Goal: Transaction & Acquisition: Purchase product/service

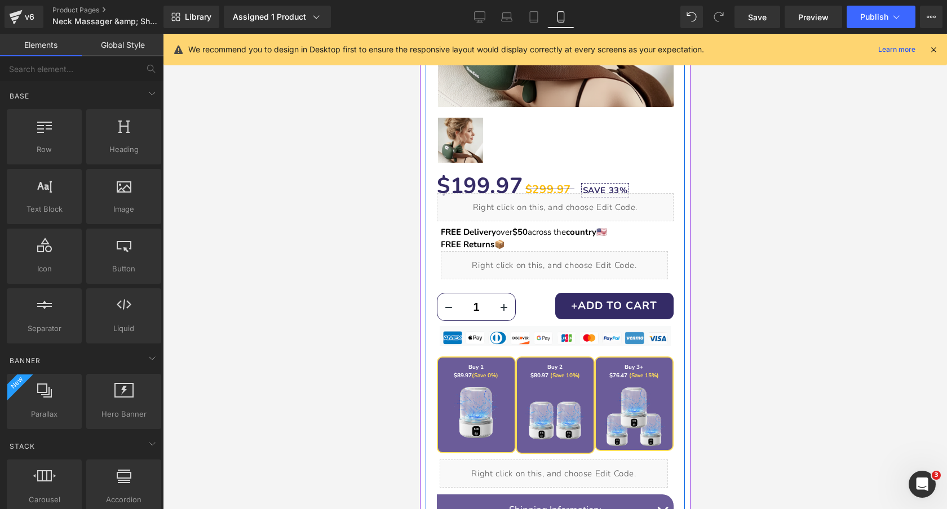
scroll to position [301, 0]
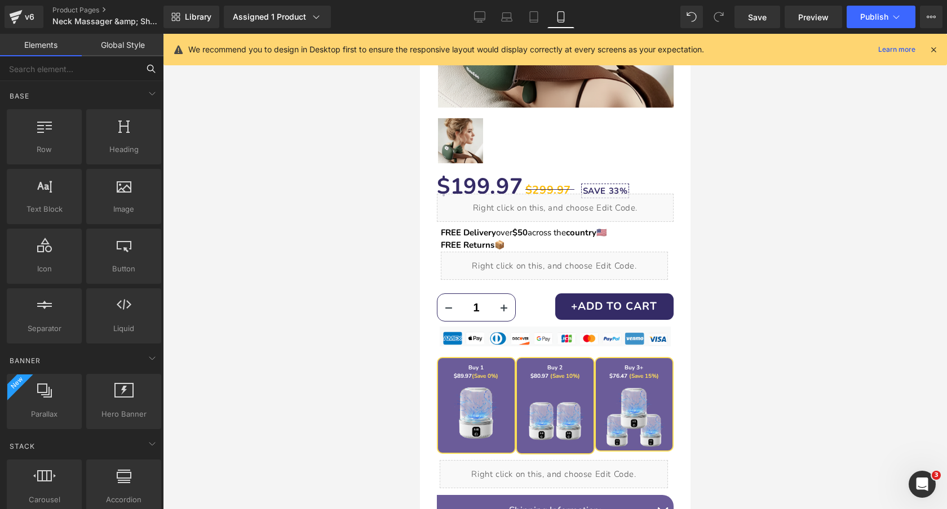
click at [89, 71] on input "text" at bounding box center [69, 68] width 139 height 25
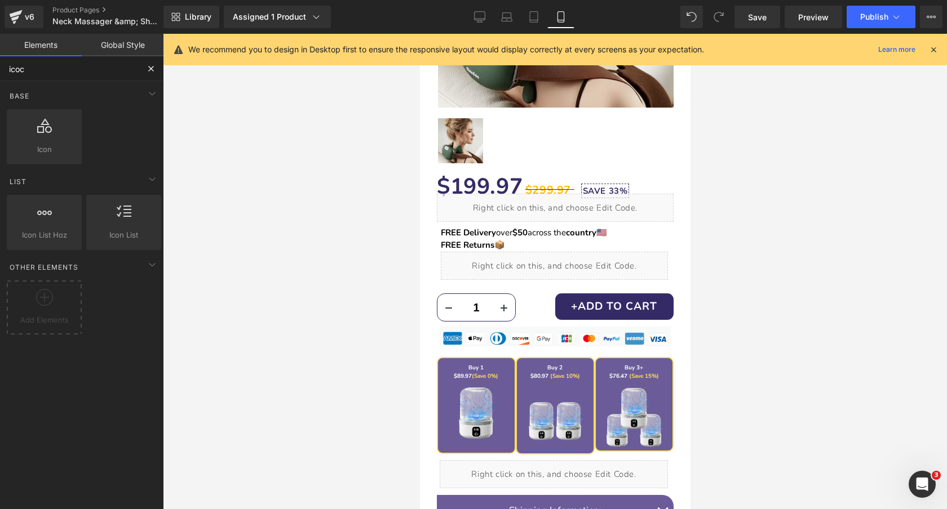
type input "icocn"
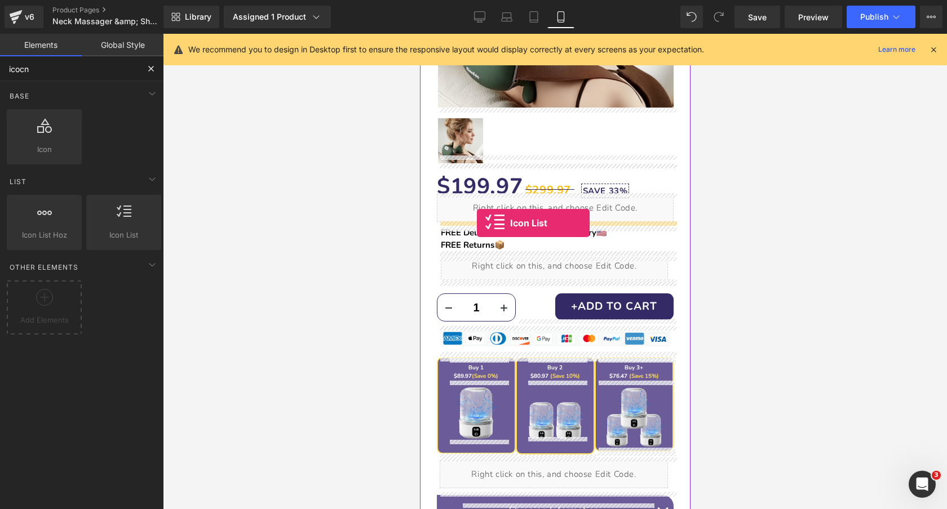
drag, startPoint x: 521, startPoint y: 262, endPoint x: 476, endPoint y: 223, distance: 59.1
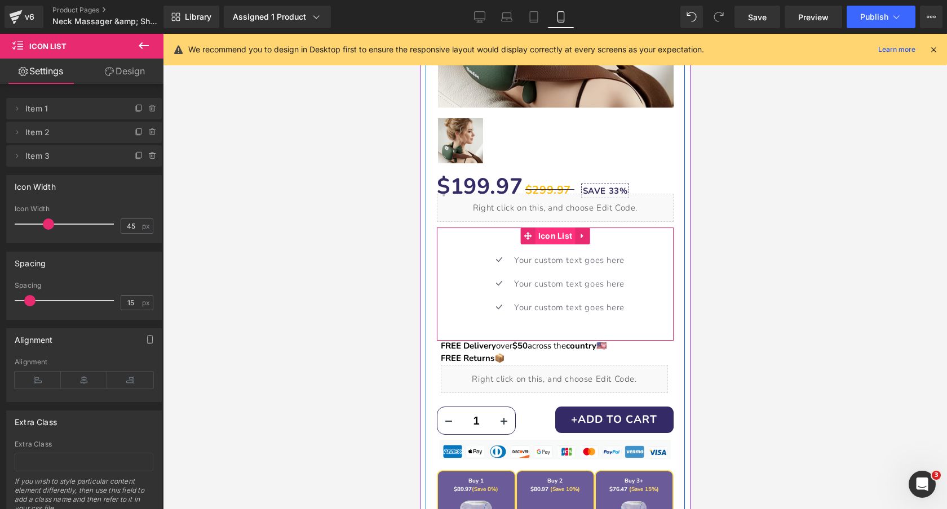
click at [555, 233] on span "Icon List" at bounding box center [555, 236] width 40 height 17
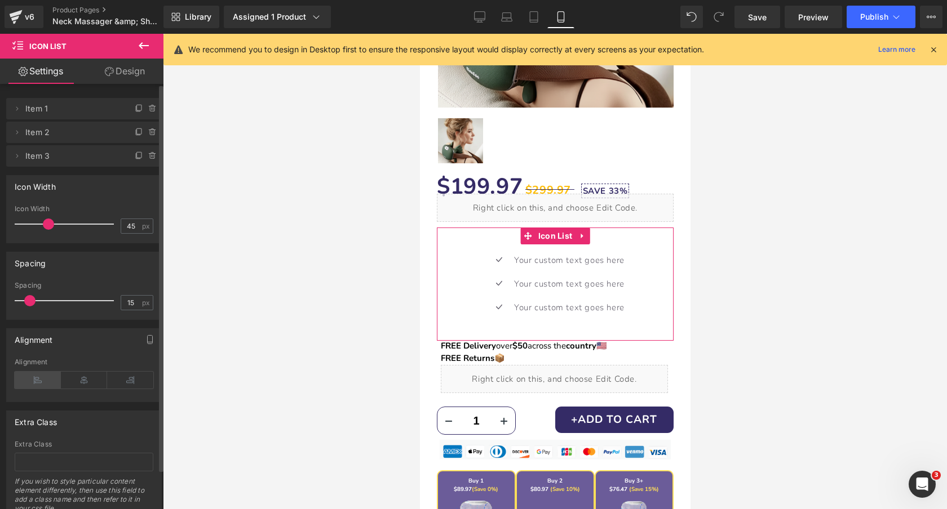
click at [31, 377] on icon at bounding box center [38, 380] width 46 height 17
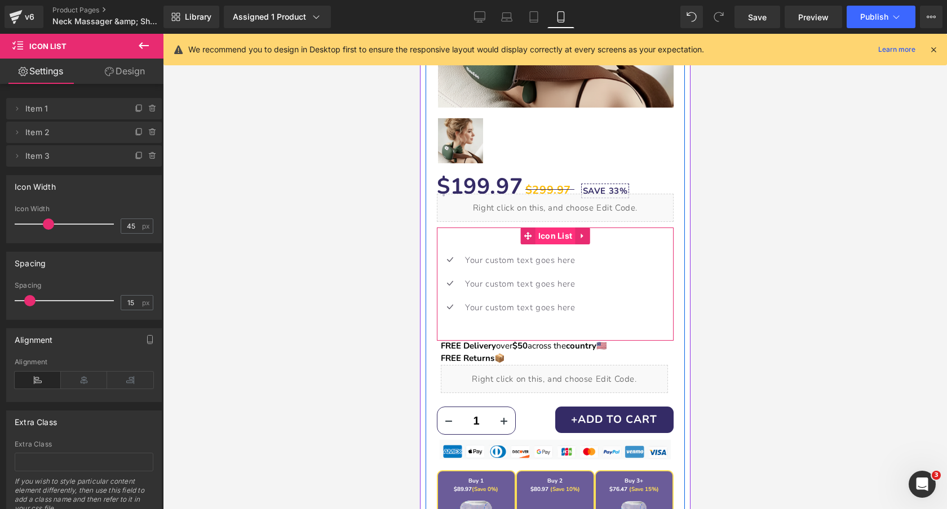
click at [546, 234] on span "Icon List" at bounding box center [555, 236] width 40 height 17
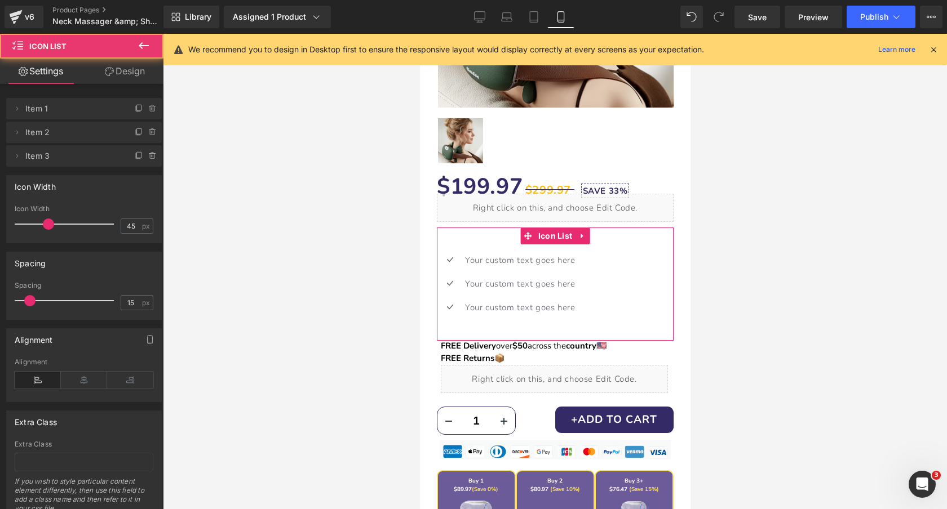
click at [117, 73] on link "Design" at bounding box center [125, 71] width 82 height 25
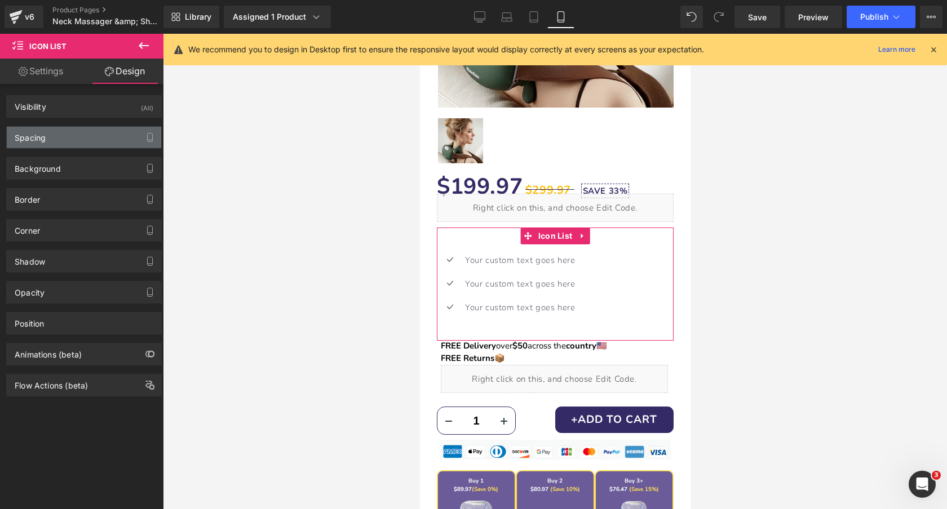
click at [78, 139] on div "Spacing" at bounding box center [84, 137] width 154 height 21
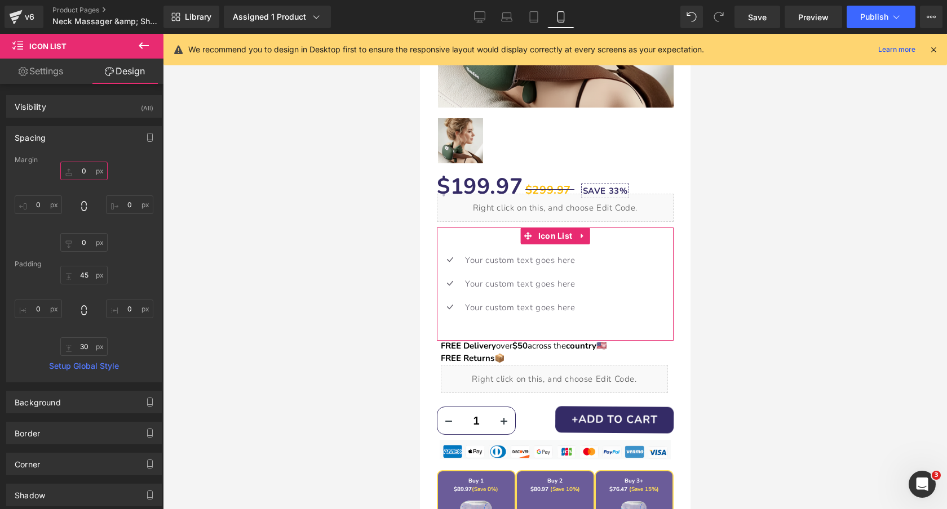
click at [83, 174] on input "0" at bounding box center [83, 171] width 47 height 19
click at [90, 275] on input "45" at bounding box center [83, 275] width 47 height 19
click at [87, 342] on input "30" at bounding box center [83, 347] width 47 height 19
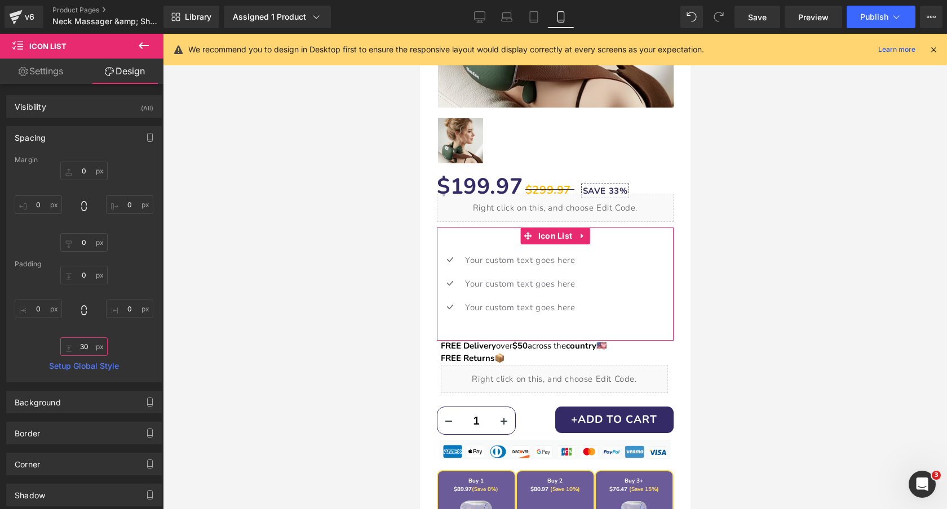
click at [87, 342] on input "30" at bounding box center [83, 347] width 47 height 19
click at [88, 172] on input "0" at bounding box center [83, 171] width 47 height 19
type input "-10"
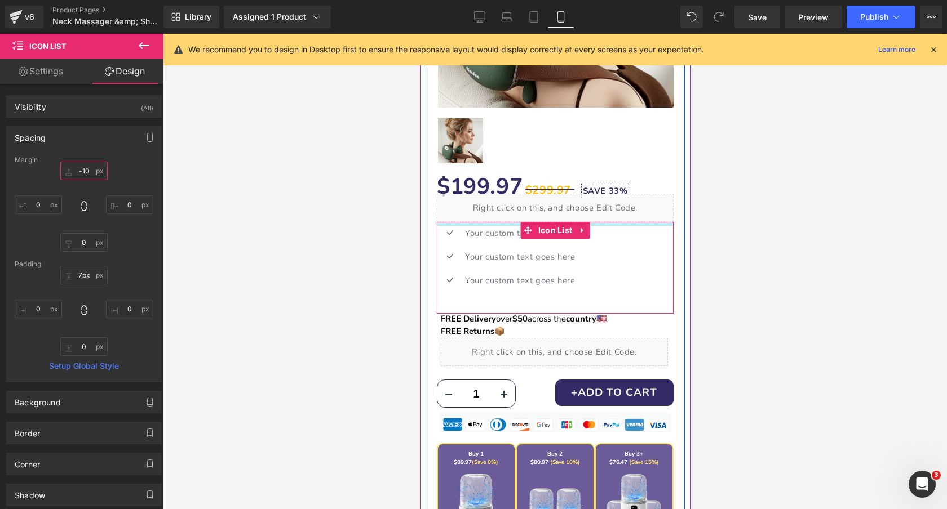
type input "6px"
drag, startPoint x: 511, startPoint y: 238, endPoint x: 507, endPoint y: 216, distance: 22.3
click at [507, 216] on div "$199.97 $299.97 SAVE 33% (P) Price Liquid Icon 🧼 Fresh in Minutes Text Block Ic…" at bounding box center [554, 436] width 259 height 542
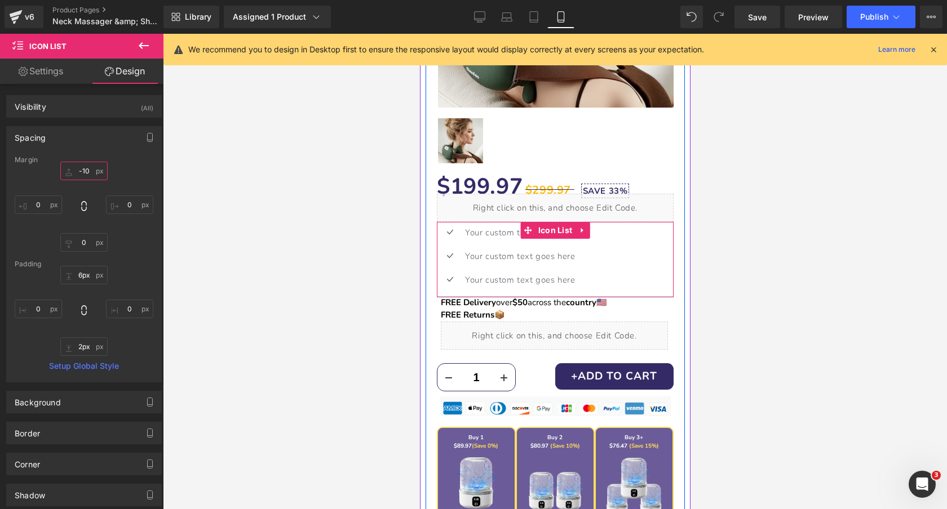
type input "1px"
drag, startPoint x: 508, startPoint y: 301, endPoint x: 506, endPoint y: 285, distance: 16.5
click at [506, 285] on div "Icon Your custom text goes here Text Block Icon Your custom text goes here Text…" at bounding box center [554, 259] width 237 height 75
click at [472, 233] on p "Your custom text goes here" at bounding box center [519, 232] width 110 height 15
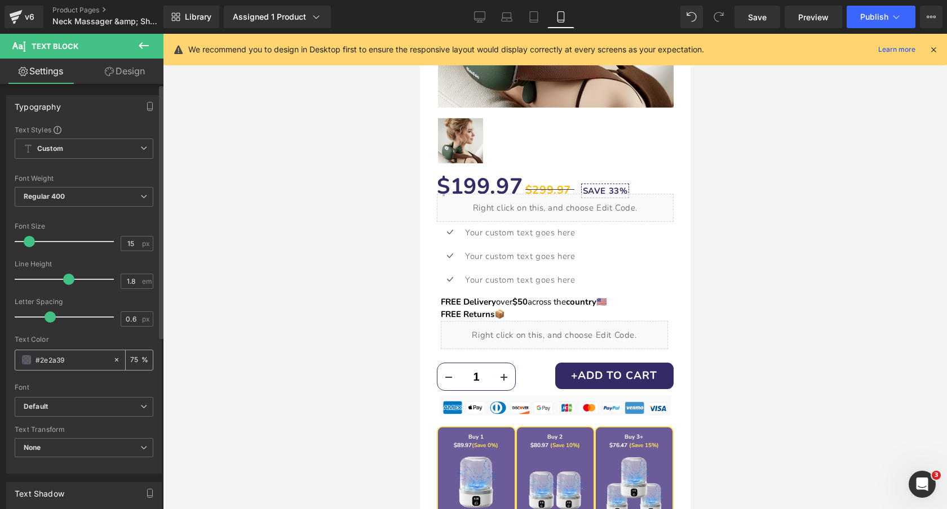
click at [130, 361] on input "75" at bounding box center [135, 360] width 11 height 12
type input "100"
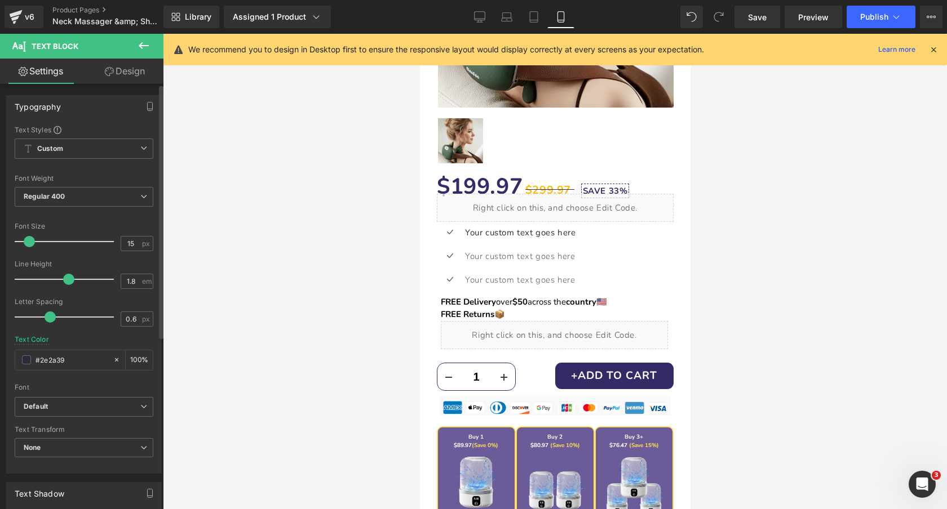
click at [68, 280] on span at bounding box center [68, 279] width 11 height 11
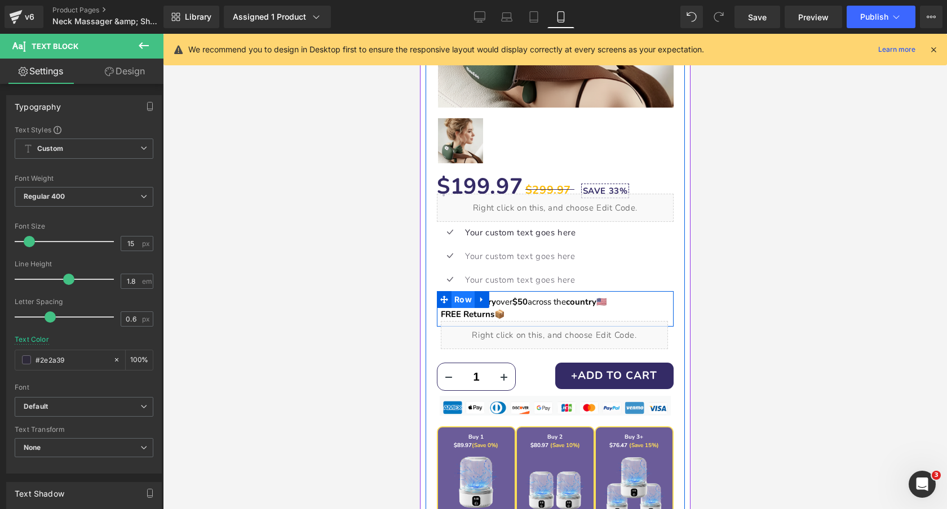
click at [464, 305] on span "Row" at bounding box center [462, 299] width 23 height 17
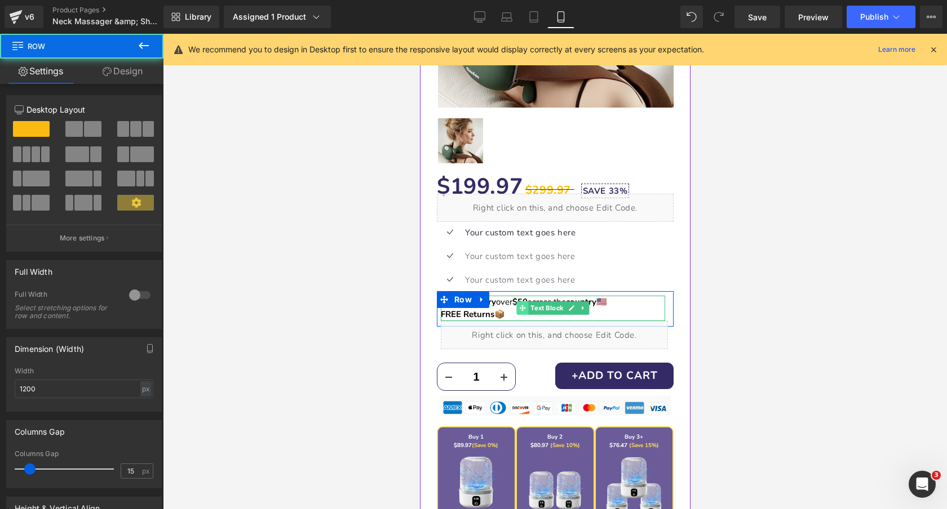
click at [527, 306] on span at bounding box center [522, 308] width 12 height 14
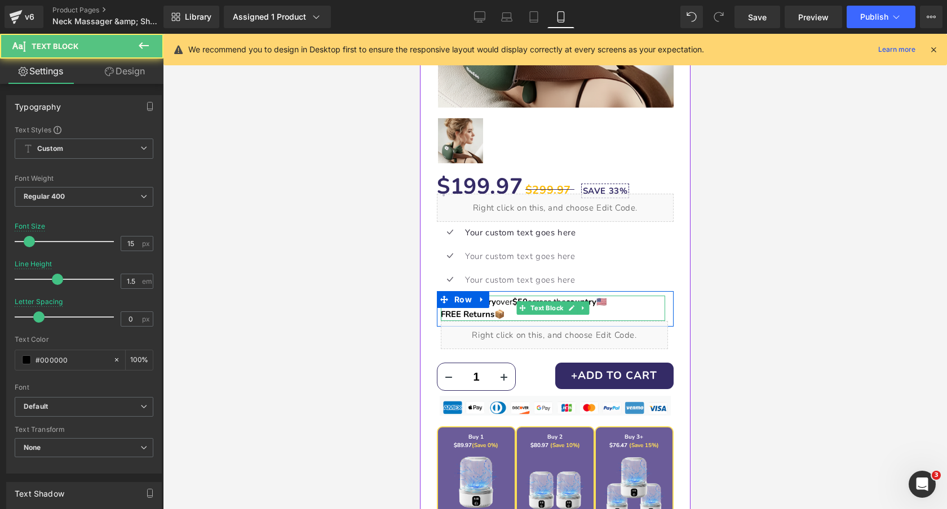
click at [510, 304] on p "FREE Delivery over $50 across the country 🇺🇸 FREE Returns 📦" at bounding box center [552, 308] width 224 height 25
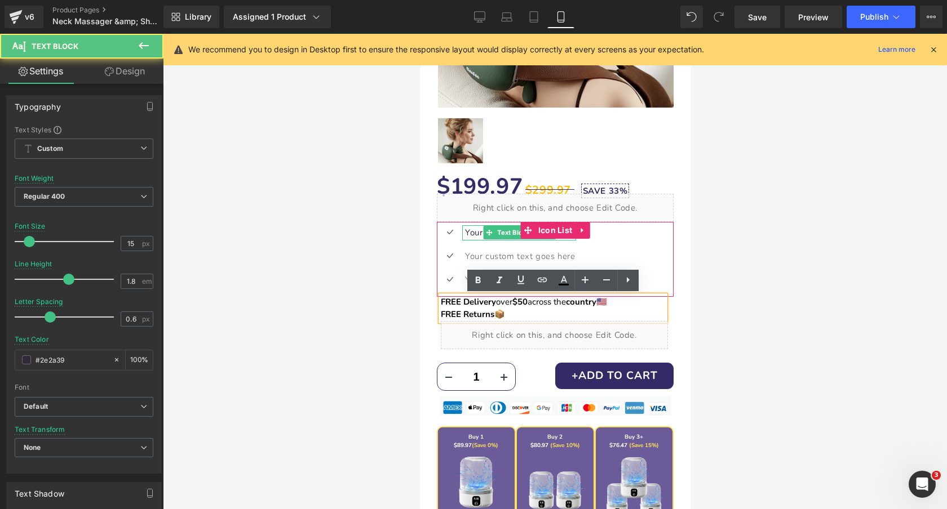
click at [473, 229] on p "Your custom text goes here" at bounding box center [519, 232] width 111 height 15
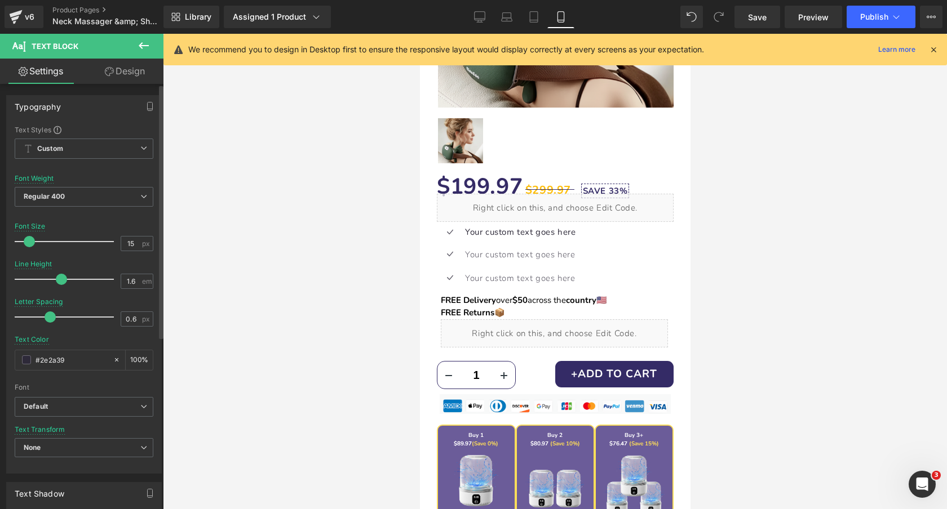
type input "1.5"
drag, startPoint x: 65, startPoint y: 277, endPoint x: 54, endPoint y: 278, distance: 10.8
click at [54, 278] on span at bounding box center [57, 279] width 11 height 11
type input "0"
drag, startPoint x: 50, startPoint y: 321, endPoint x: 39, endPoint y: 320, distance: 11.3
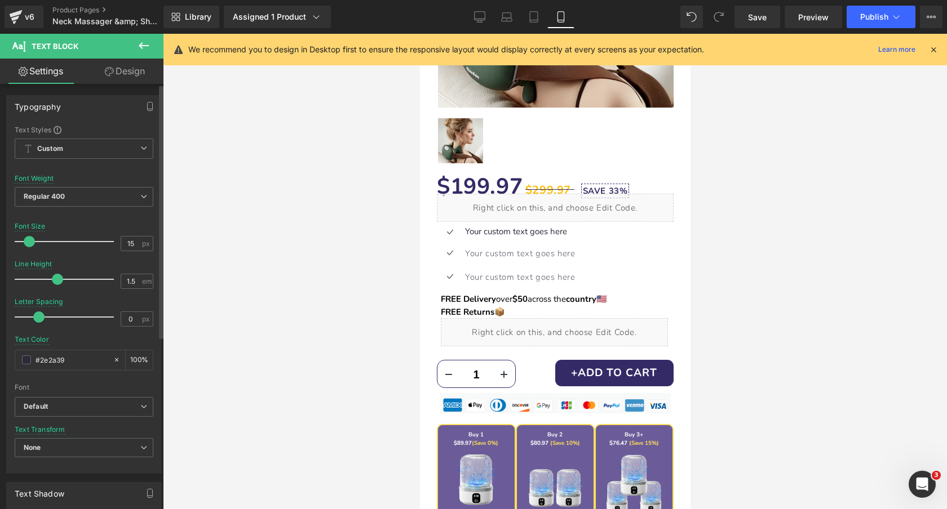
click at [39, 320] on span at bounding box center [38, 317] width 11 height 11
click at [26, 358] on span at bounding box center [26, 360] width 9 height 9
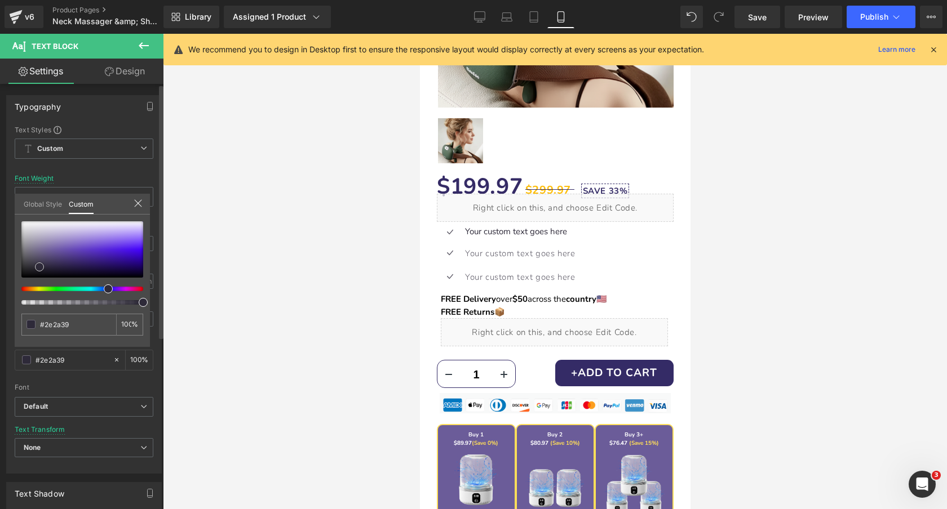
type input "#332361"
type input "#342465"
type input "#322167"
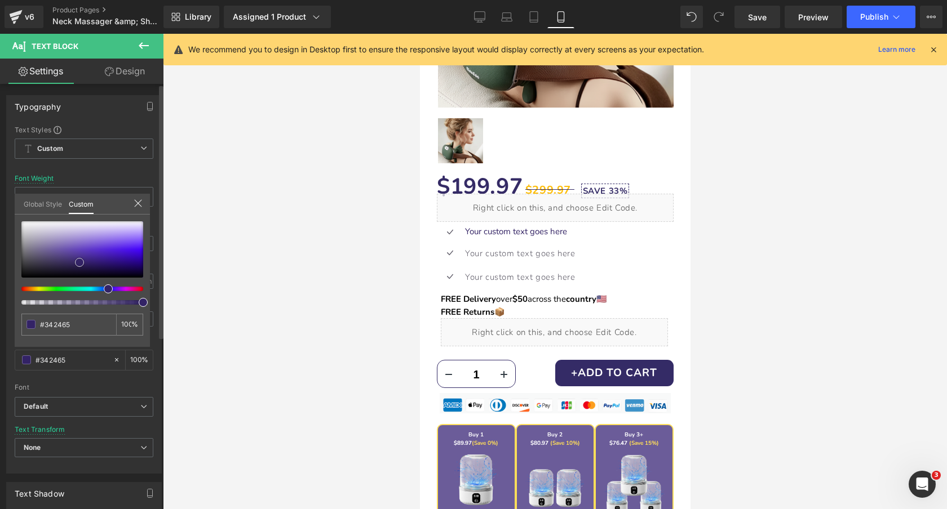
type input "#322167"
type input "#2f1a6f"
type input "#2c1376"
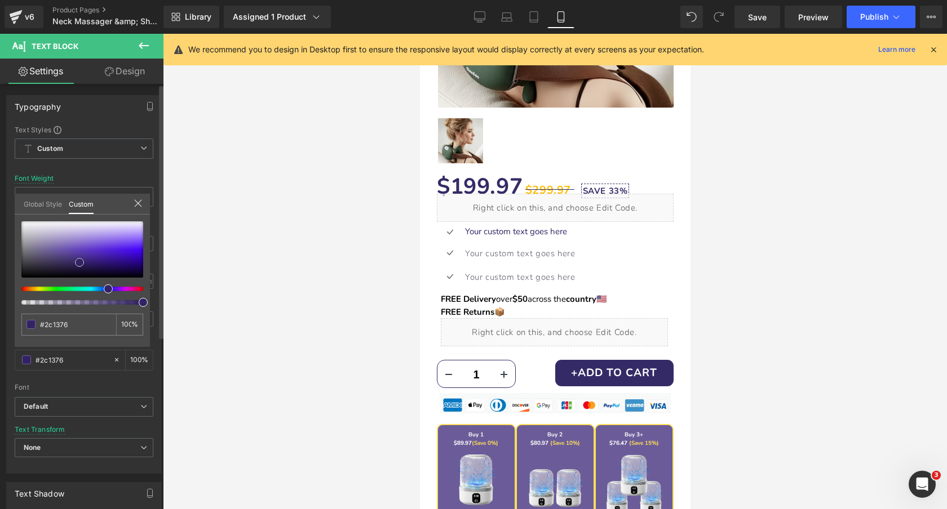
type input "#22096b"
type input "#180650"
type input "#0d0230"
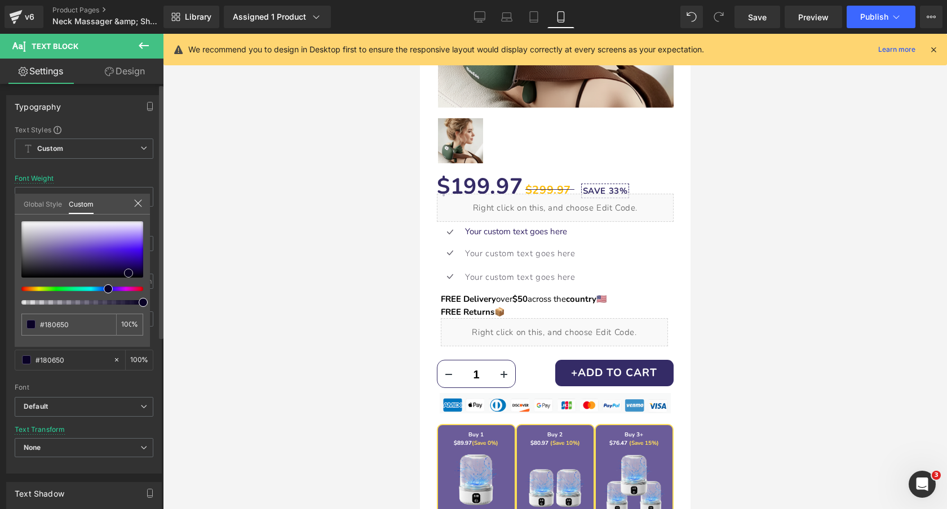
type input "#0d0230"
type input "#080121"
type input "#050019"
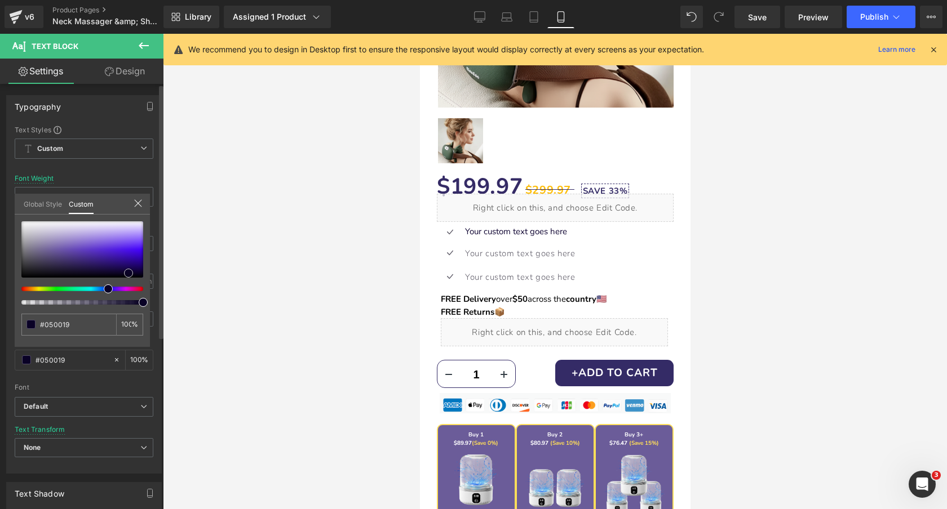
type input "#03000f"
type input "#000000"
drag, startPoint x: 78, startPoint y: 263, endPoint x: 187, endPoint y: 295, distance: 113.4
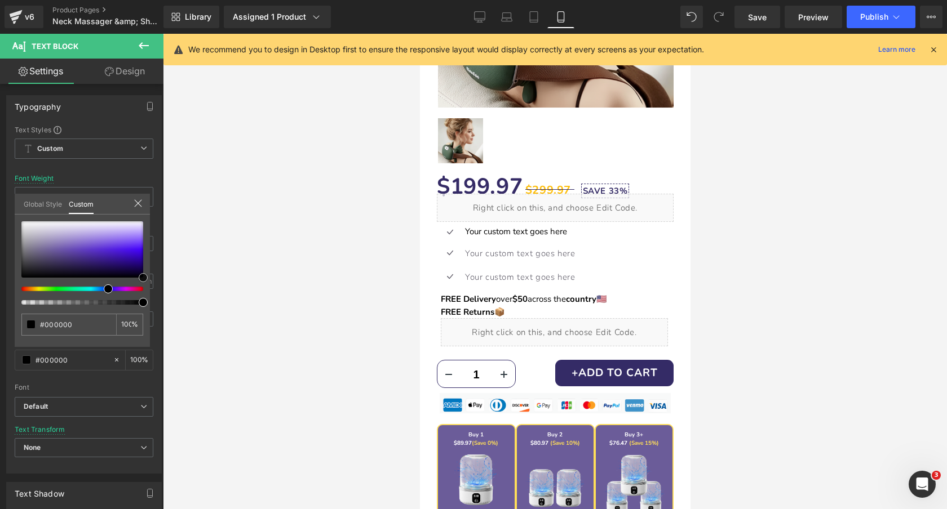
click at [187, 295] on div "Text Block You are previewing how the will restyle your page. You can not edit …" at bounding box center [473, 264] width 947 height 529
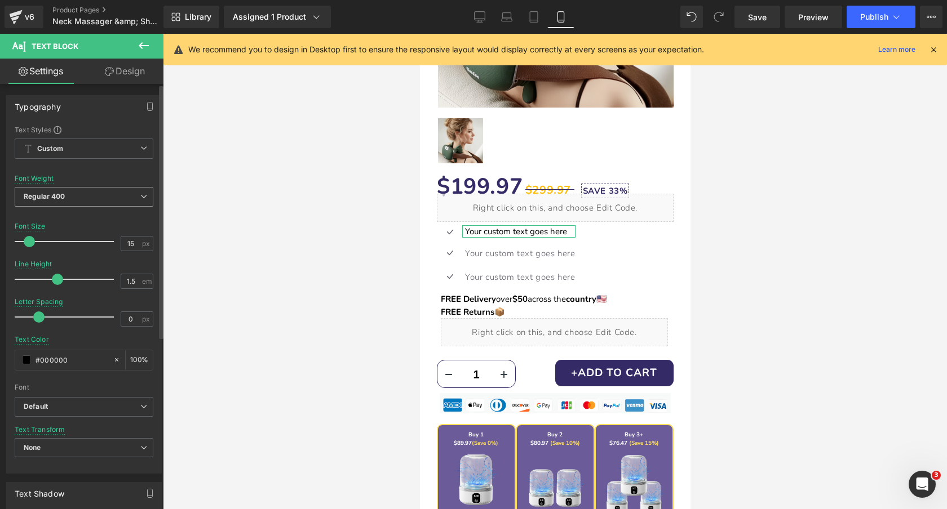
click at [97, 199] on span "Regular 400" at bounding box center [84, 197] width 139 height 20
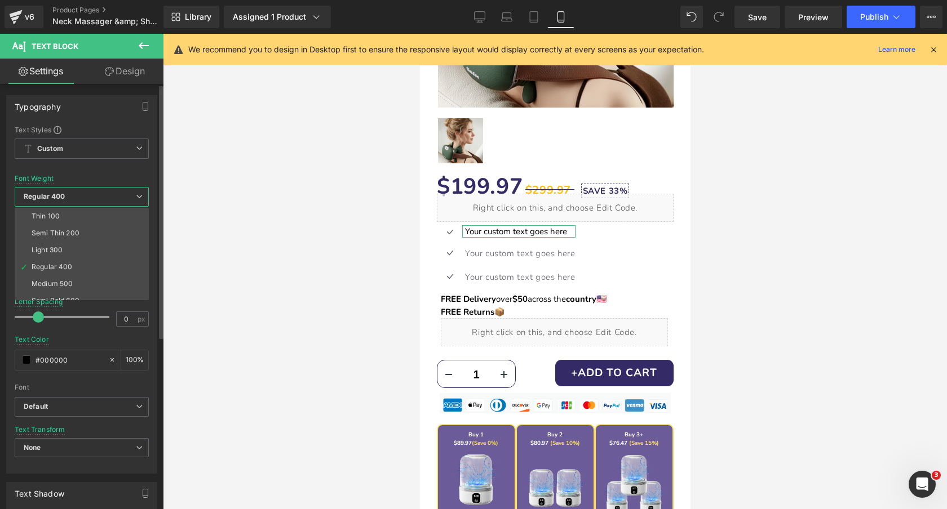
click at [97, 199] on span "Regular 400" at bounding box center [82, 197] width 134 height 20
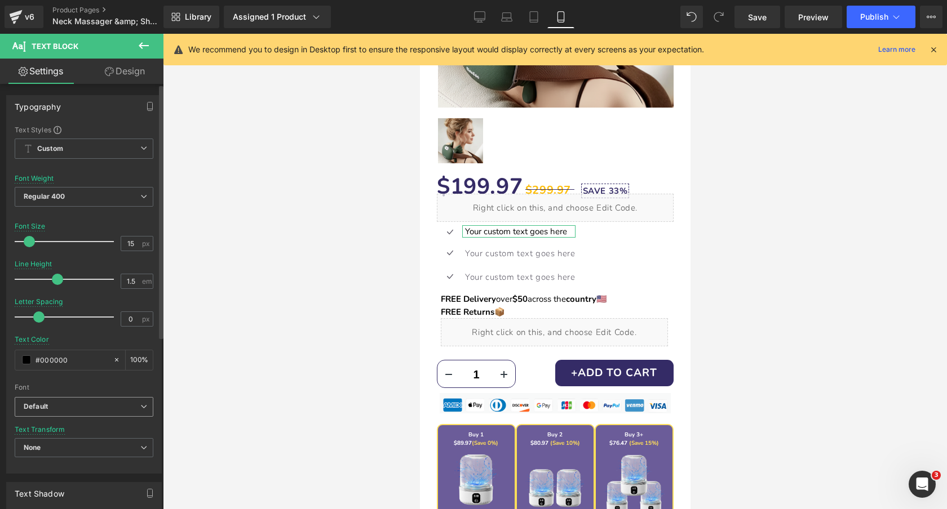
click at [105, 406] on b "Default" at bounding box center [82, 407] width 117 height 10
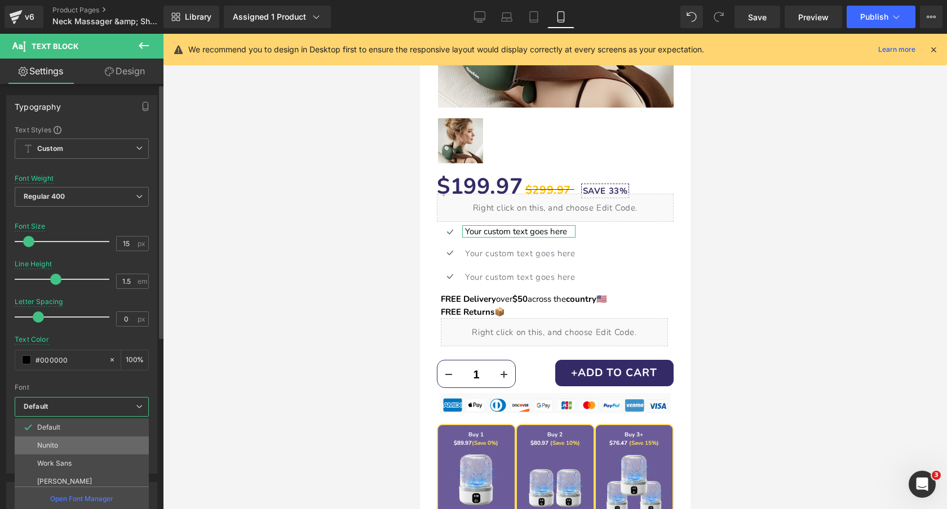
click at [99, 441] on li "Nunito" at bounding box center [84, 446] width 139 height 18
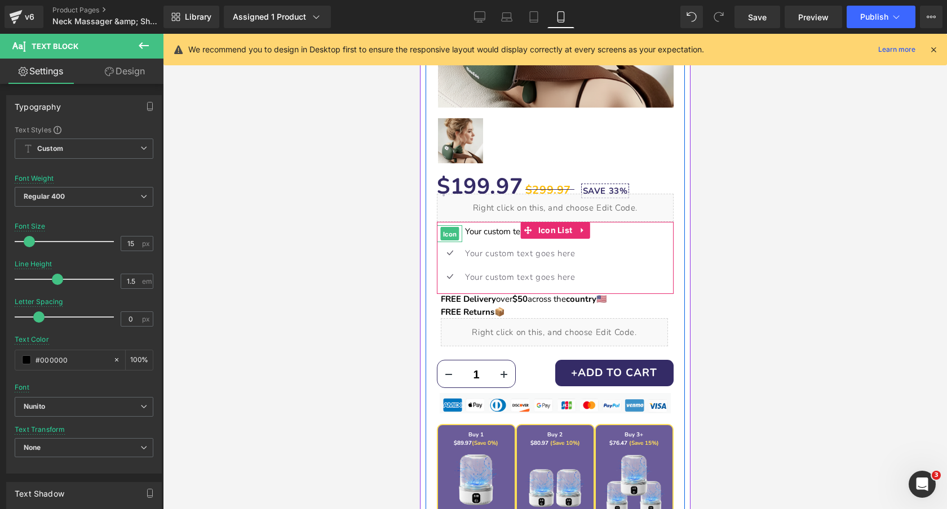
click at [446, 232] on span "Icon" at bounding box center [449, 235] width 19 height 14
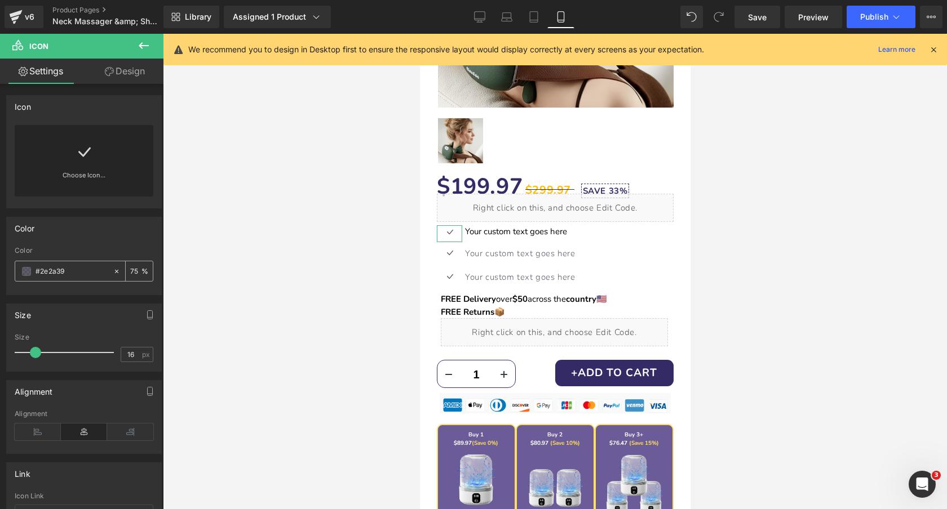
click at [131, 267] on input "75" at bounding box center [135, 271] width 11 height 12
type input "100"
click at [25, 269] on span at bounding box center [26, 271] width 9 height 9
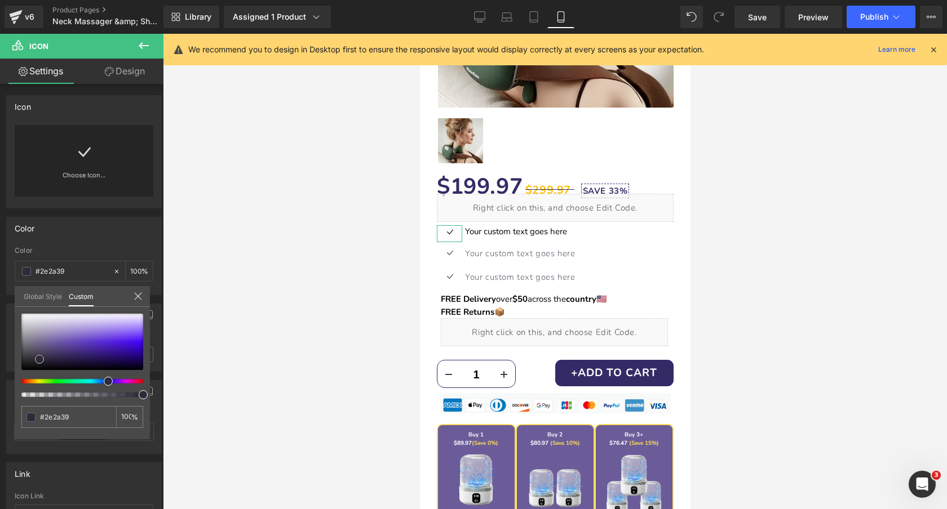
type input "#674cb2"
type input "#684db1"
type input "#613fbf"
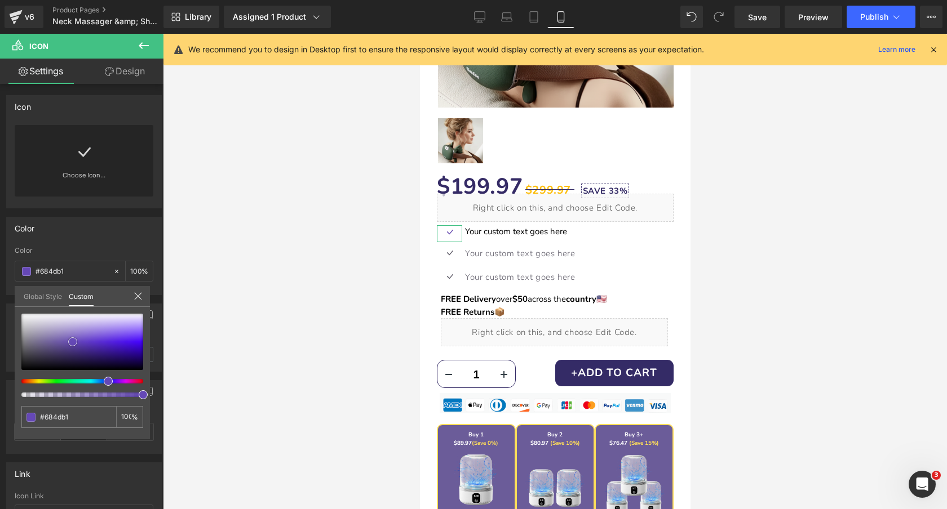
type input "#613fbf"
type input "#4e22c8"
type input "#3910ac"
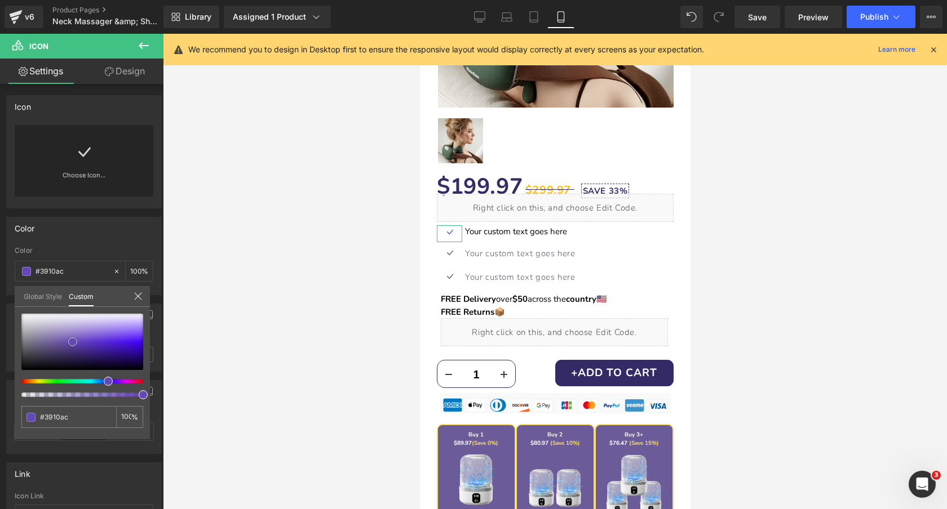
type input "#2e0895"
type input "#270584"
type input "#1f026d"
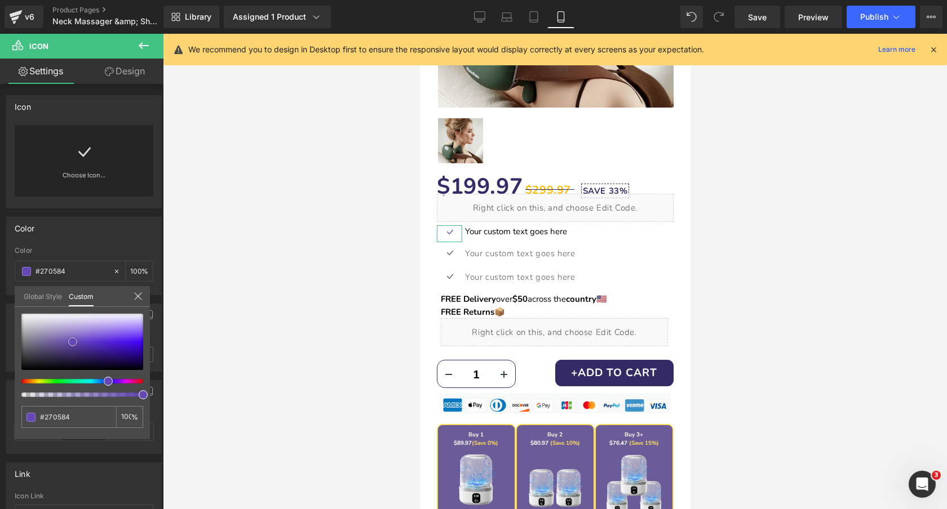
type input "#1f026d"
type input "#120042"
type input "#050014"
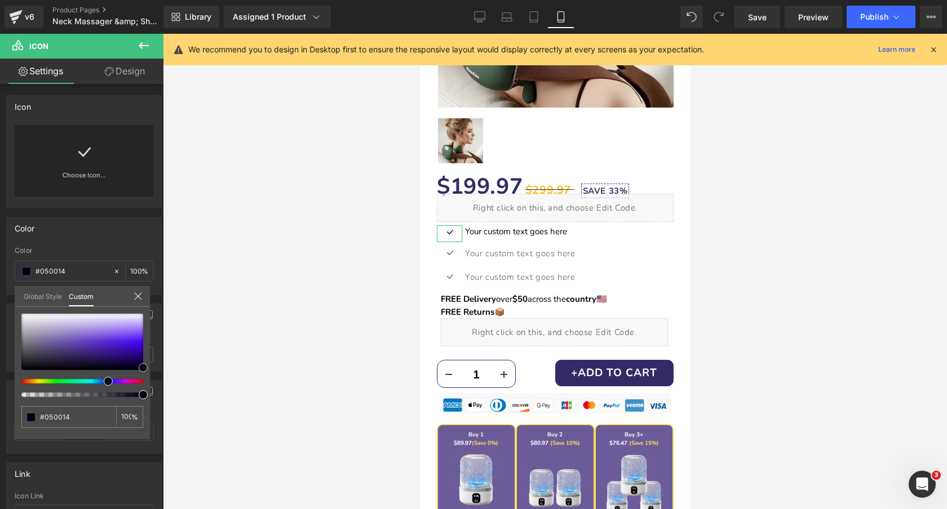
type input "#000000"
drag, startPoint x: 69, startPoint y: 342, endPoint x: 155, endPoint y: 383, distance: 95.3
click at [155, 295] on div "Color rgba(0, 0, 0, 1) Color #000000 100 % Global Style Custom Setup Global Sty…" at bounding box center [84, 252] width 169 height 87
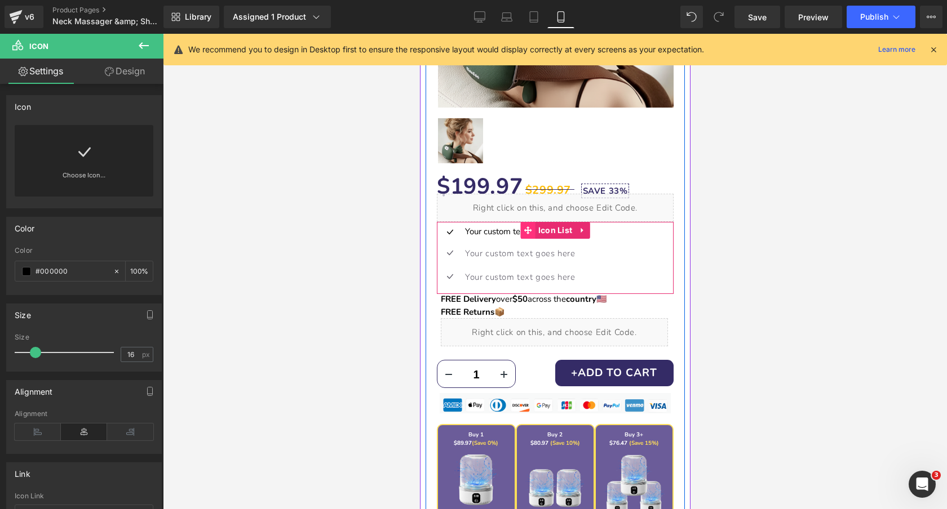
click at [531, 230] on span at bounding box center [527, 230] width 15 height 17
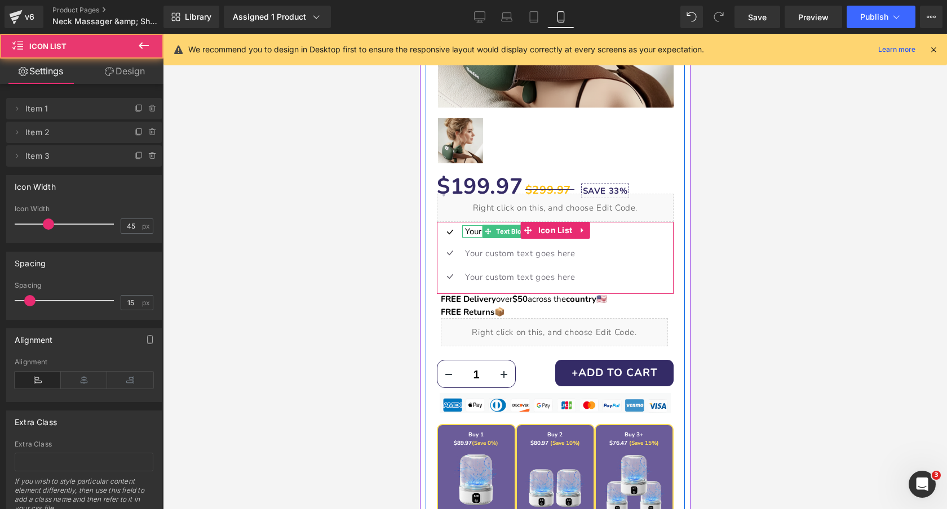
click at [480, 231] on p "Your custom text goes here" at bounding box center [519, 231] width 110 height 13
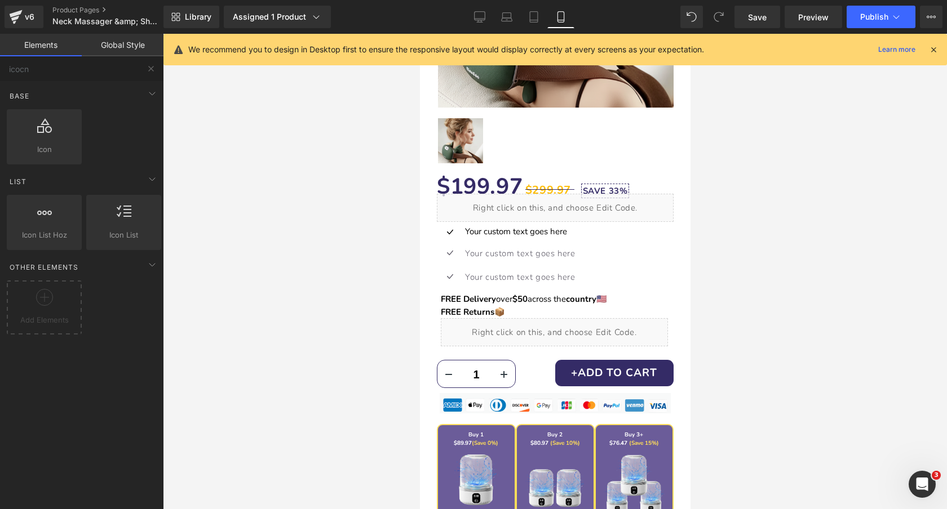
click at [337, 208] on div at bounding box center [555, 272] width 784 height 476
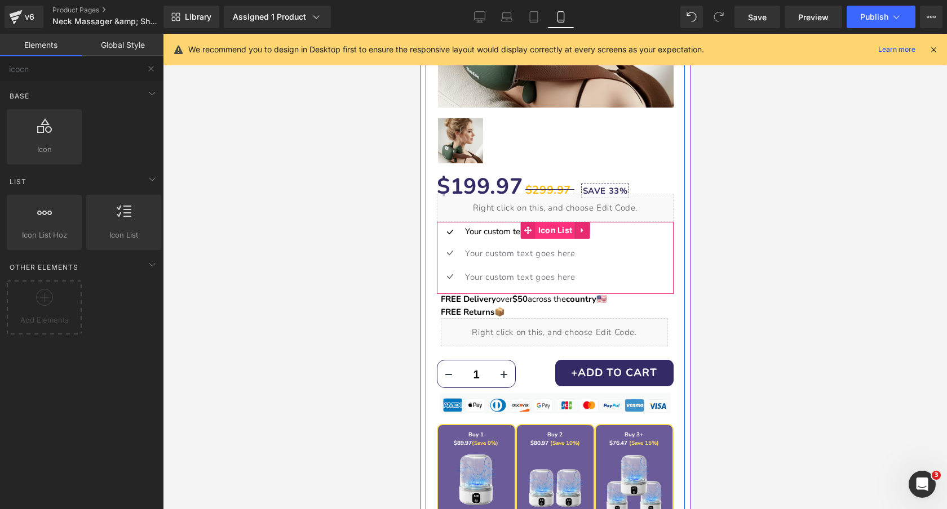
click at [551, 229] on span "Icon List" at bounding box center [555, 230] width 40 height 17
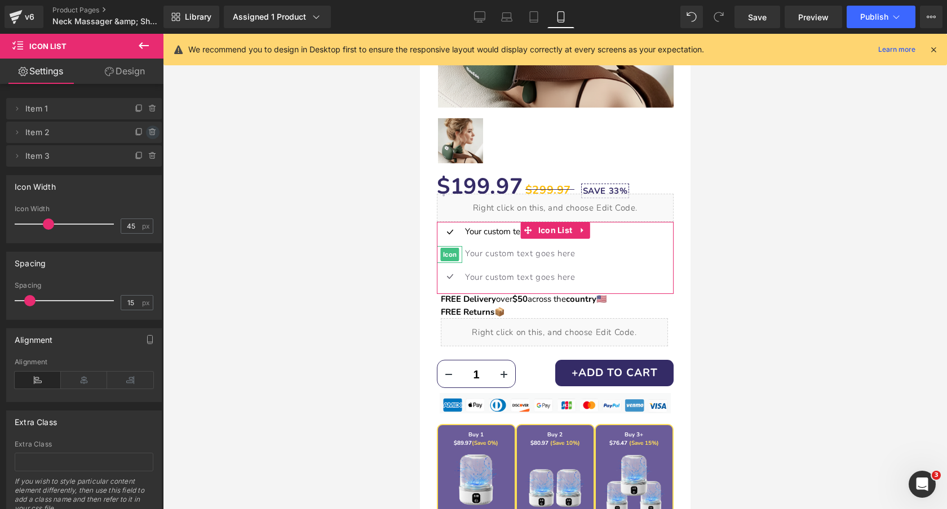
click at [149, 132] on icon at bounding box center [152, 132] width 9 height 9
click at [147, 134] on button "Delete" at bounding box center [141, 133] width 36 height 15
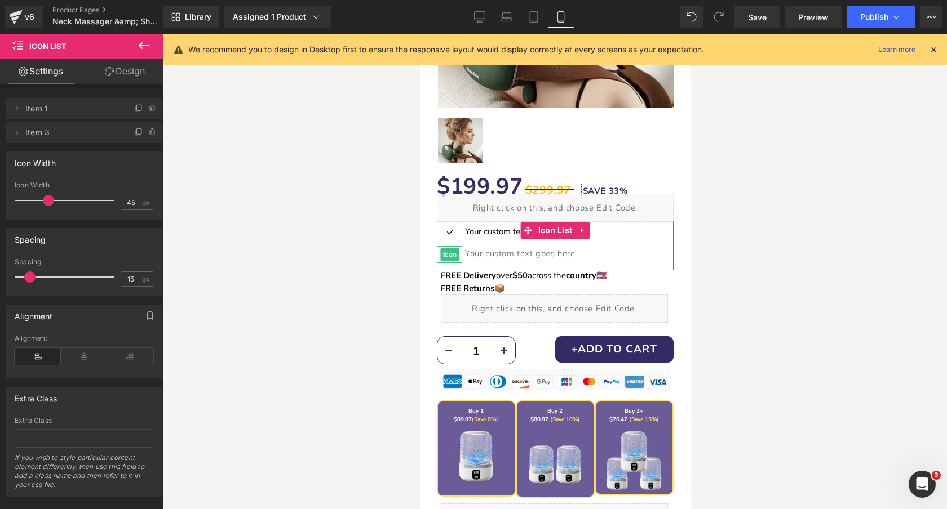
click at [148, 134] on icon at bounding box center [152, 132] width 9 height 9
click at [147, 134] on button "Delete" at bounding box center [141, 133] width 36 height 15
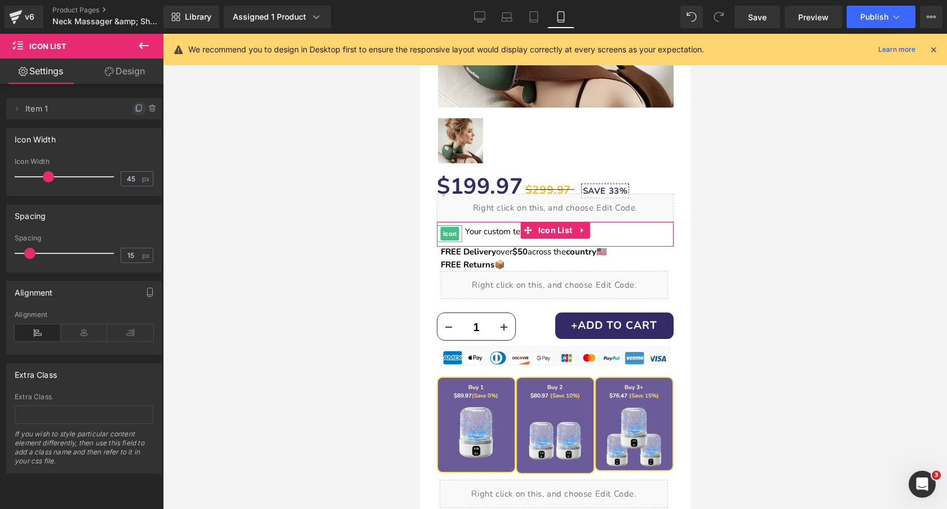
click at [136, 109] on icon at bounding box center [139, 108] width 9 height 9
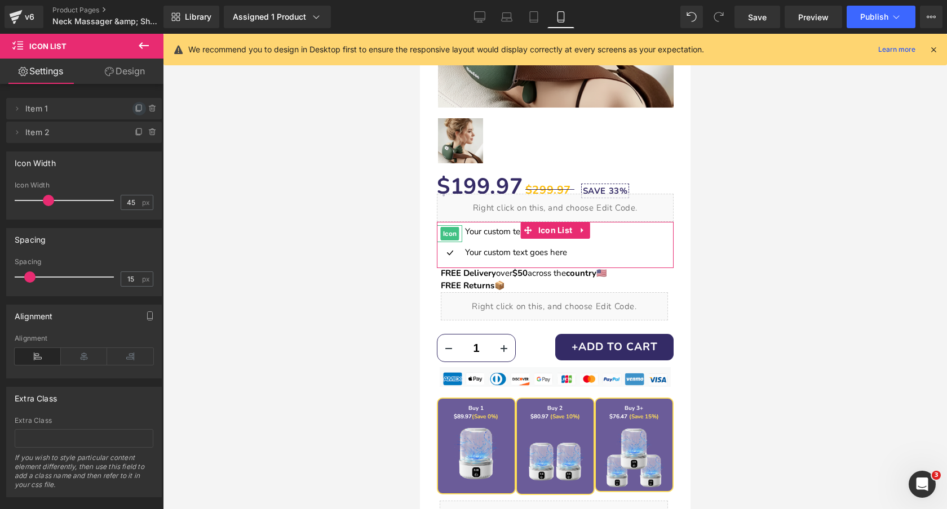
click at [136, 109] on icon at bounding box center [139, 108] width 9 height 9
